Goal: Information Seeking & Learning: Understand process/instructions

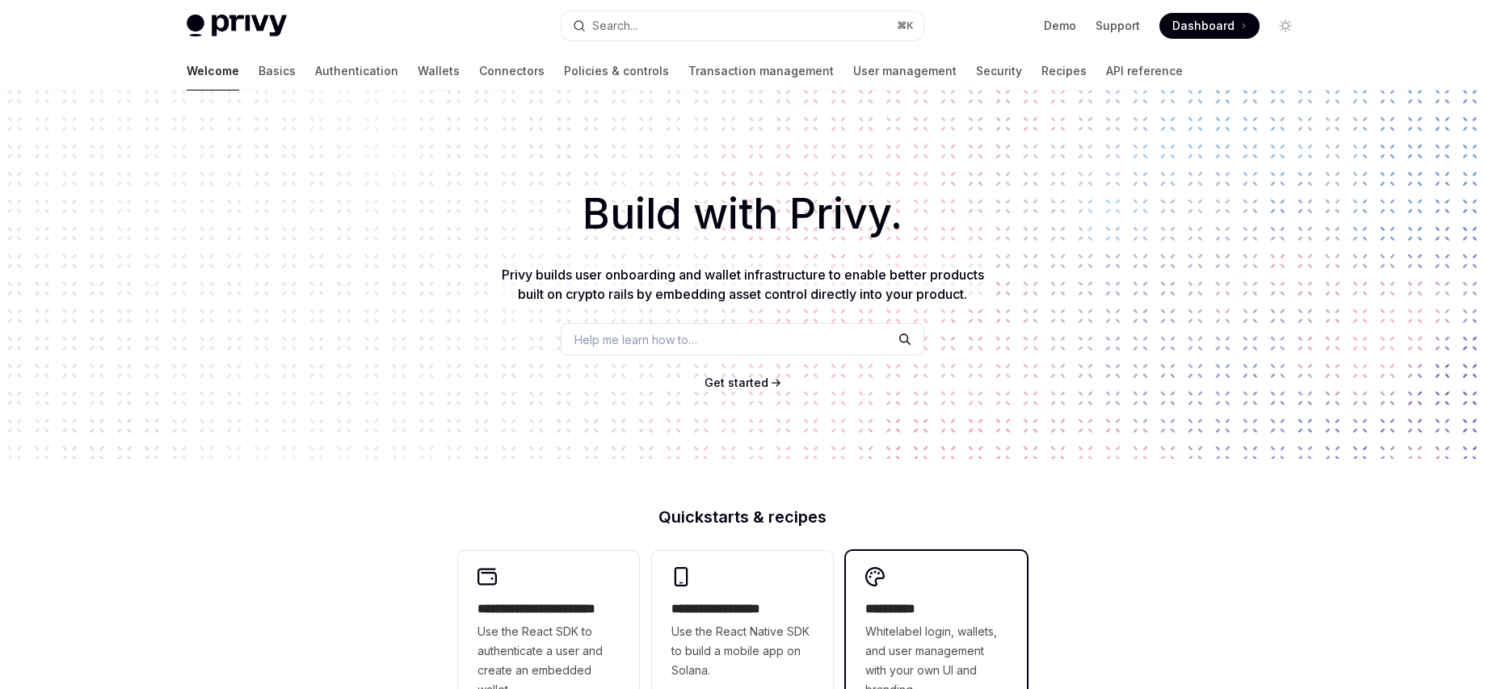
click at [910, 610] on h2 "**********" at bounding box center [936, 608] width 142 height 19
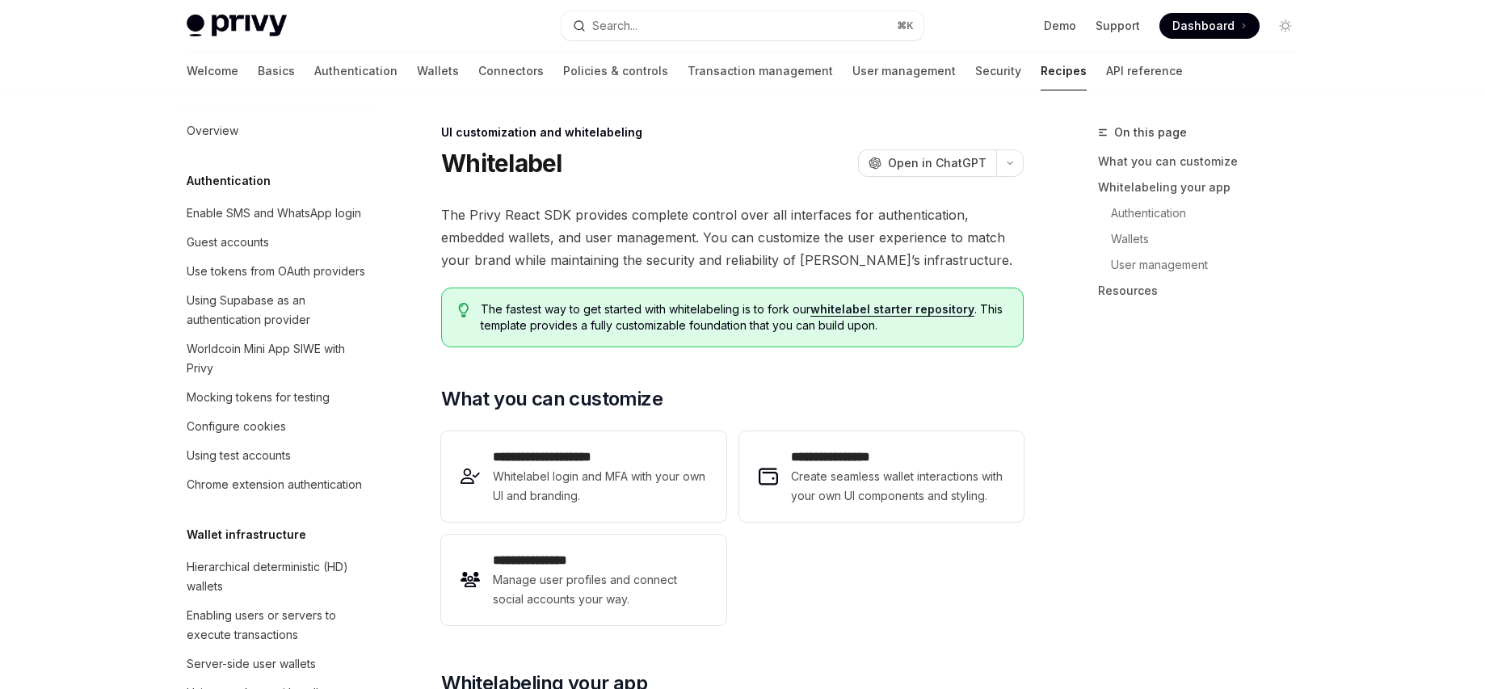
type textarea "*"
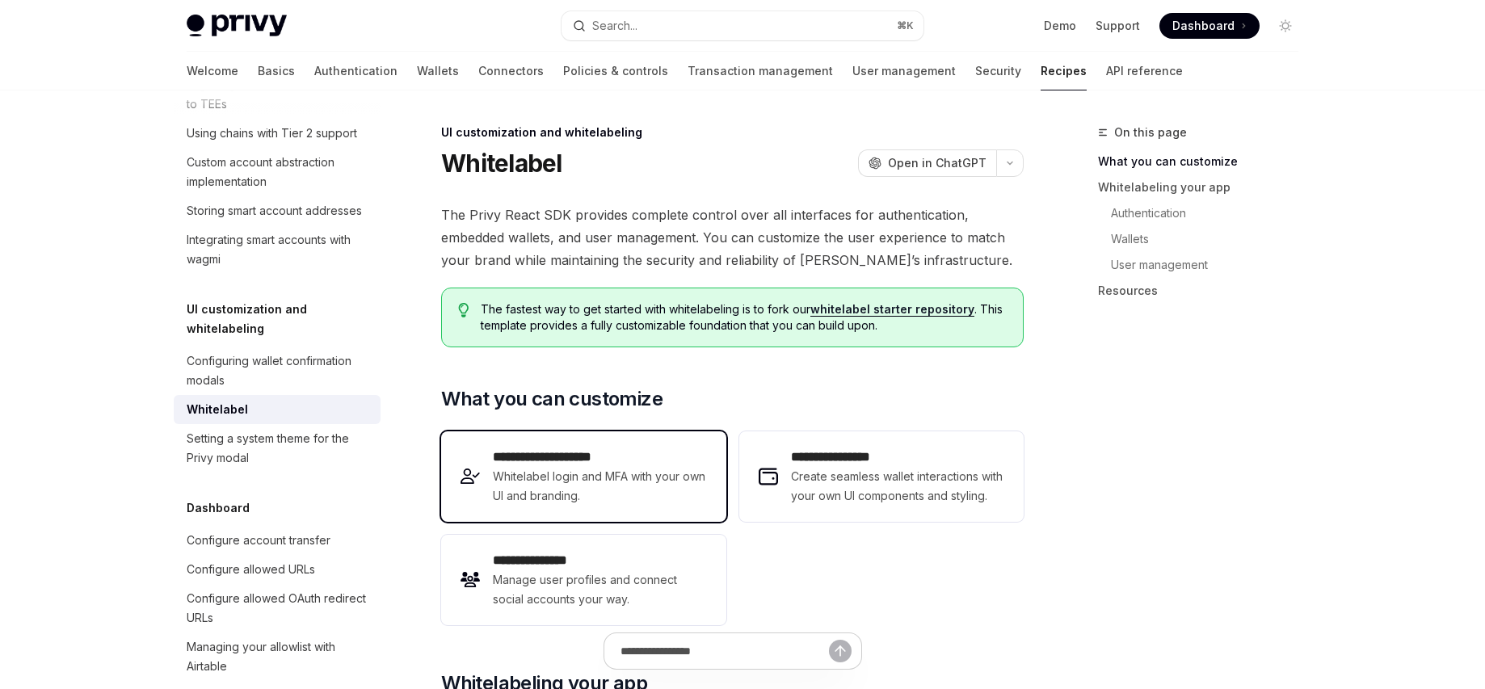
click at [549, 467] on span "Whitelabel login and MFA with your own UI and branding." at bounding box center [599, 486] width 213 height 39
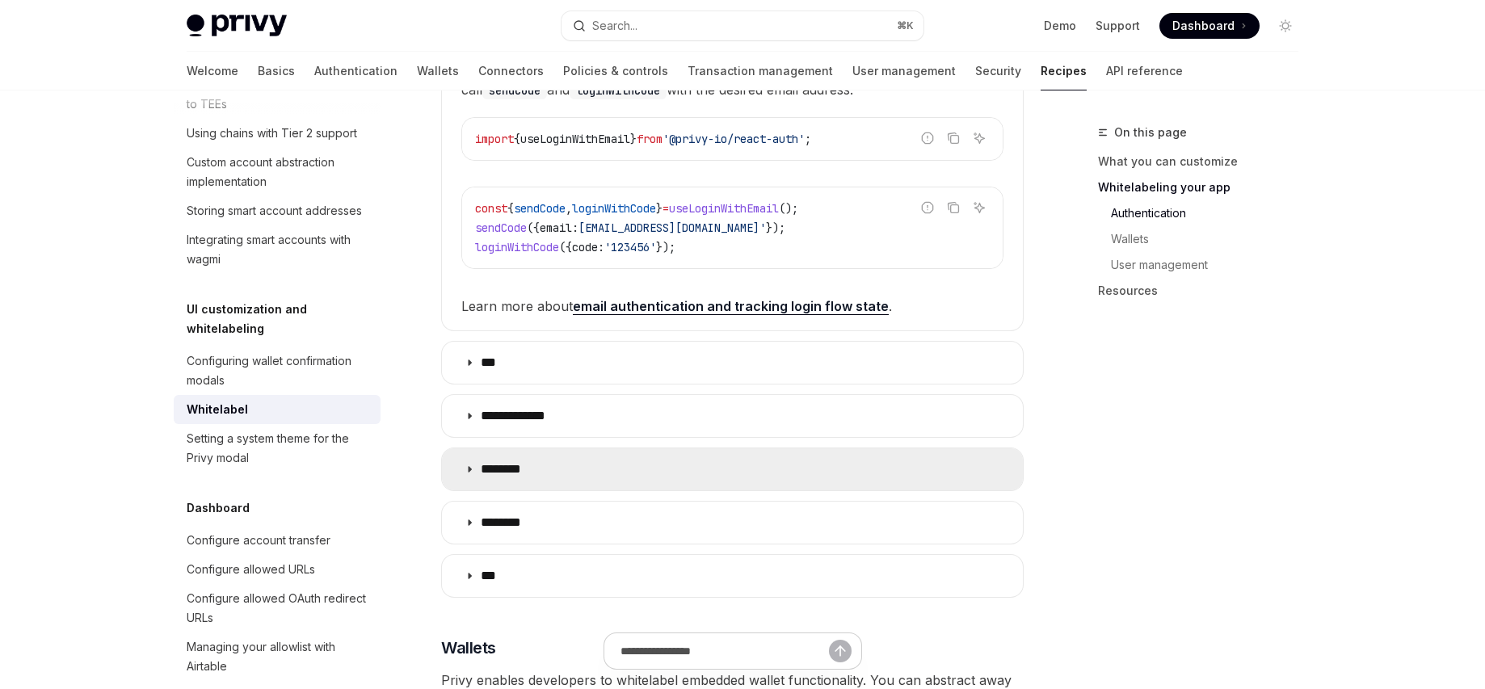
scroll to position [910, 0]
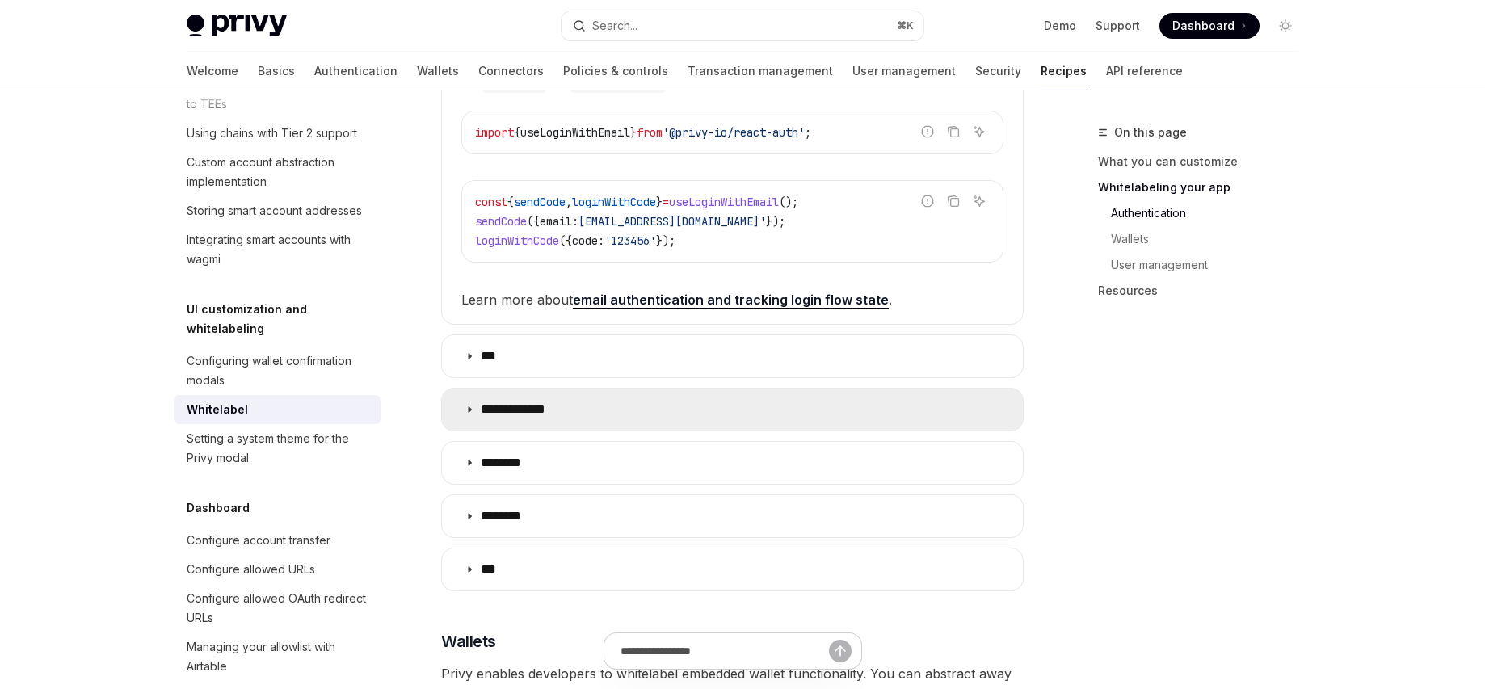
click at [470, 410] on icon at bounding box center [469, 410] width 10 height 10
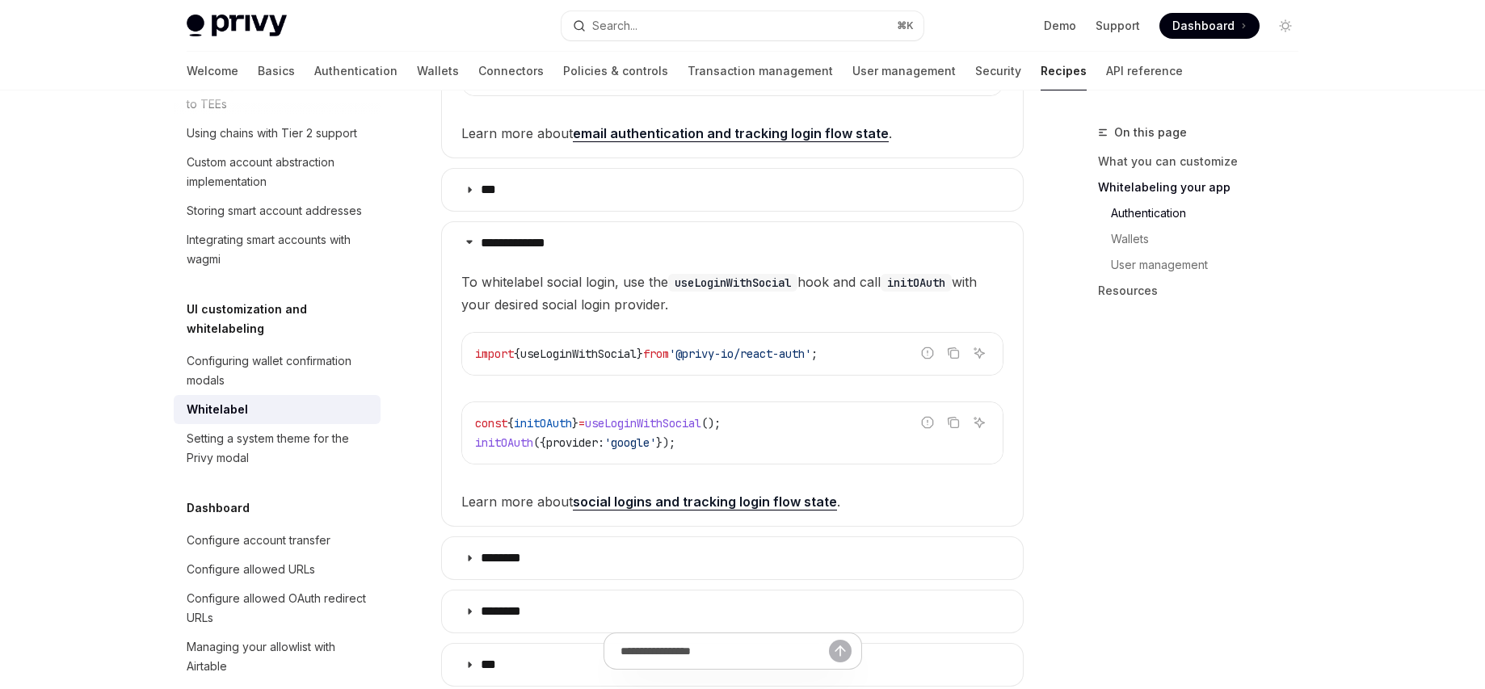
scroll to position [1078, 0]
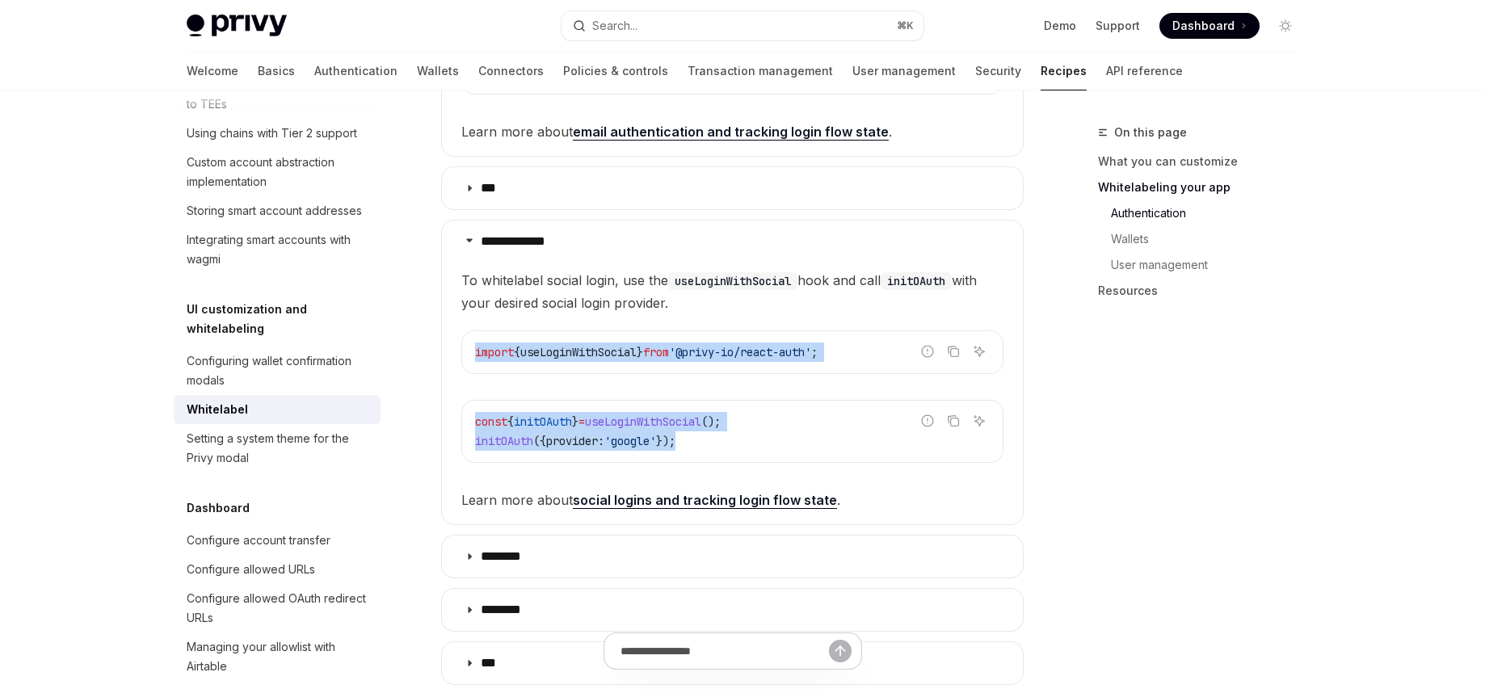
drag, startPoint x: 780, startPoint y: 441, endPoint x: 464, endPoint y: 342, distance: 331.1
click at [464, 342] on children "To whitelabel social login, use the useLoginWithSocial hook and call initOAuth …" at bounding box center [732, 390] width 542 height 242
click at [647, 495] on link "social logins and tracking login flow state" at bounding box center [705, 500] width 264 height 17
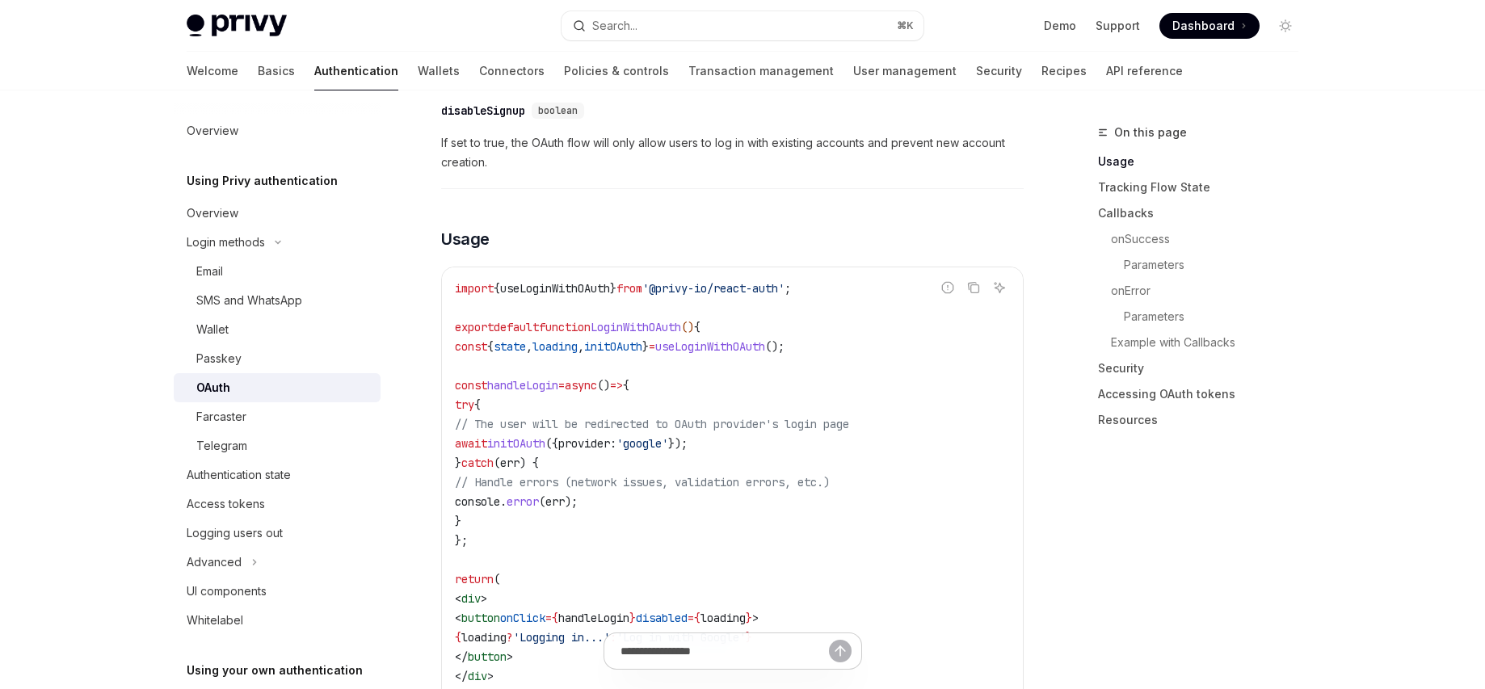
scroll to position [873, 0]
click at [976, 280] on icon "Copy the contents from the code block" at bounding box center [973, 286] width 13 height 13
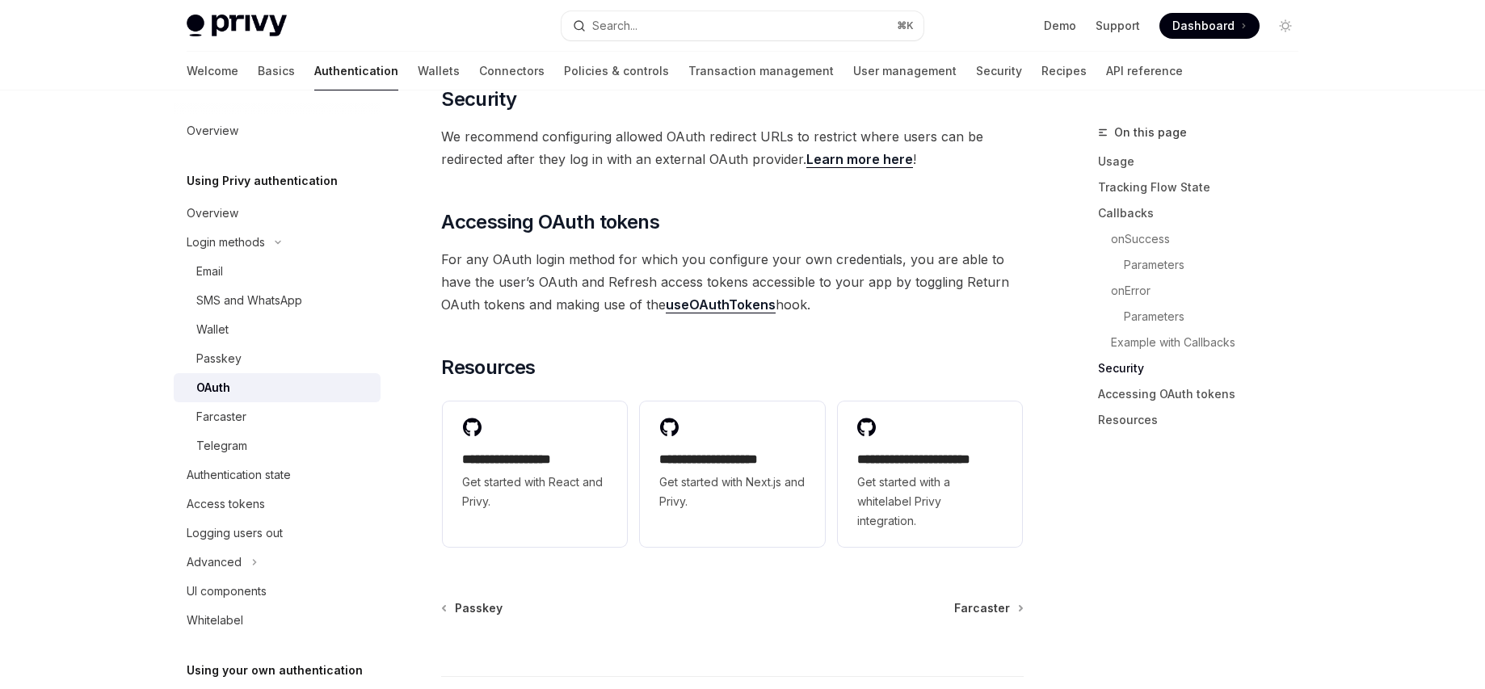
scroll to position [3508, 0]
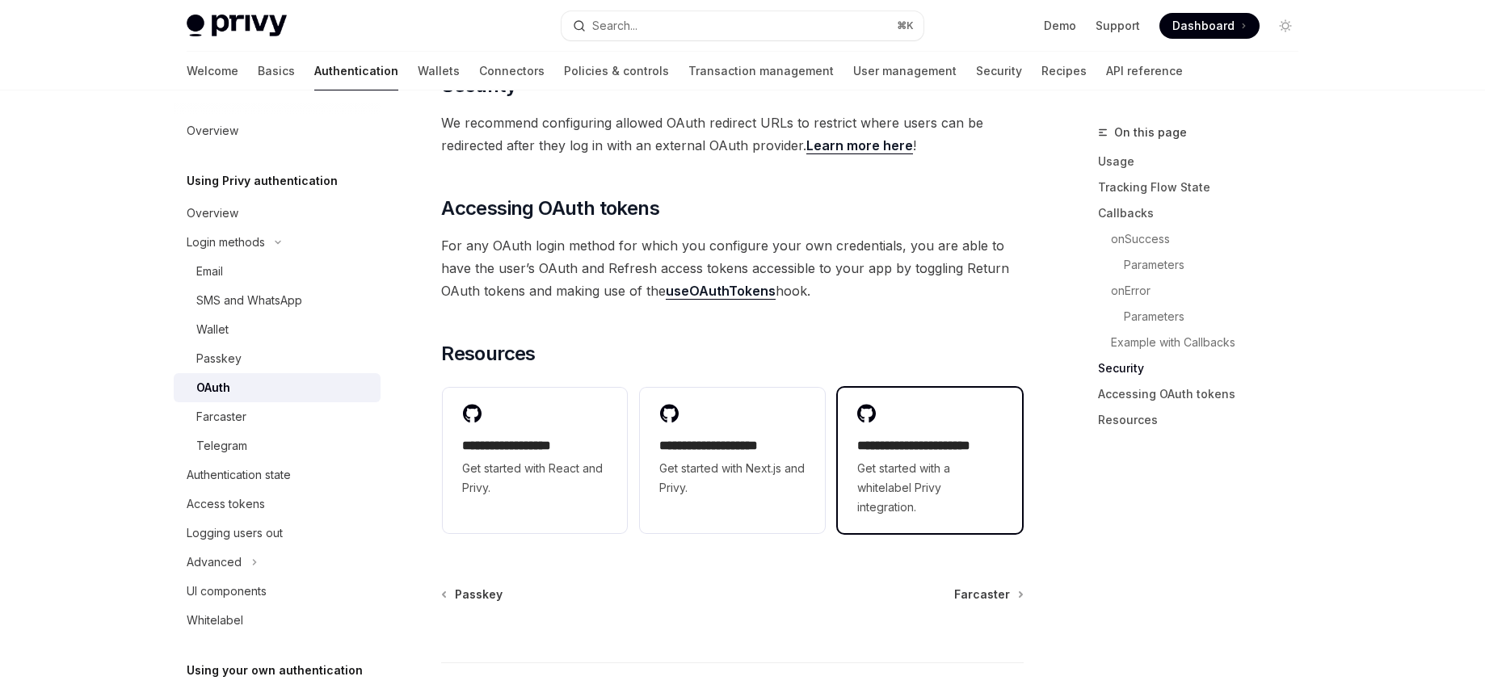
click at [923, 436] on h2 "**********" at bounding box center [929, 445] width 145 height 19
